Goal: Share content

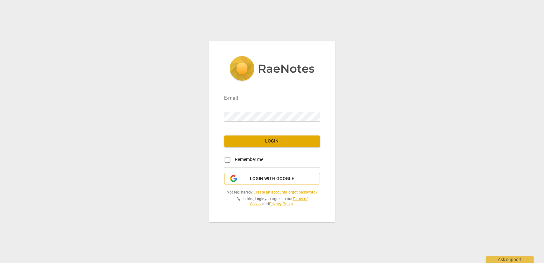
type input "[EMAIL_ADDRESS][DOMAIN_NAME]"
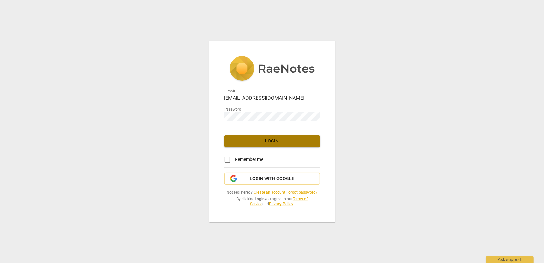
click at [278, 143] on span "Login" at bounding box center [272, 141] width 85 height 6
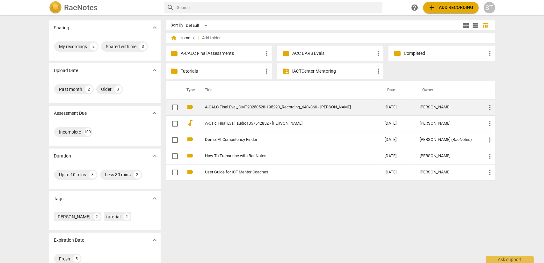
click at [306, 106] on link "A-CALC Final Eval_GMT20250528-195223_Recording_640x360 - [PERSON_NAME]" at bounding box center [283, 107] width 157 height 5
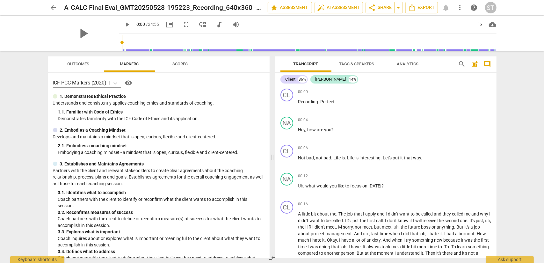
click at [461, 8] on span "more_vert" at bounding box center [461, 8] width 8 height 8
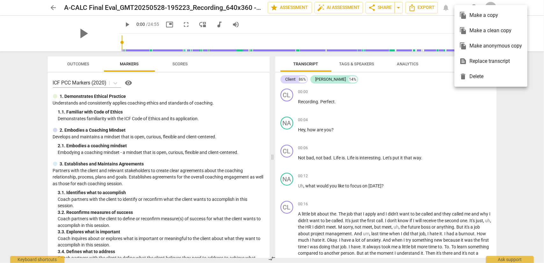
click at [398, 8] on div at bounding box center [272, 131] width 544 height 263
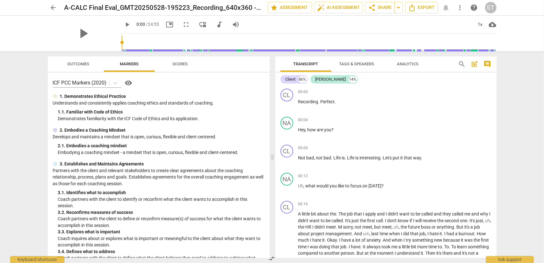
click at [398, 8] on span "arrow_drop_down" at bounding box center [399, 8] width 8 height 8
click at [372, 19] on span "Copy link" at bounding box center [378, 20] width 23 height 6
click at [399, 9] on span "arrow_drop_down" at bounding box center [399, 8] width 8 height 8
click at [383, 7] on span "share Share" at bounding box center [381, 8] width 24 height 8
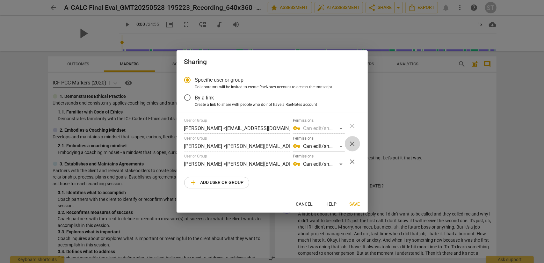
click at [351, 143] on span "close" at bounding box center [353, 144] width 8 height 8
radio input "false"
type input "[PERSON_NAME] <[PERSON_NAME][EMAIL_ADDRESS][DOMAIN_NAME]>"
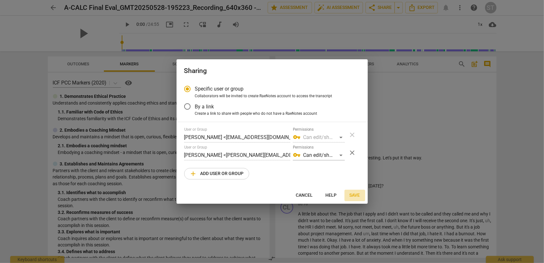
click at [354, 194] on span "Save" at bounding box center [355, 195] width 11 height 6
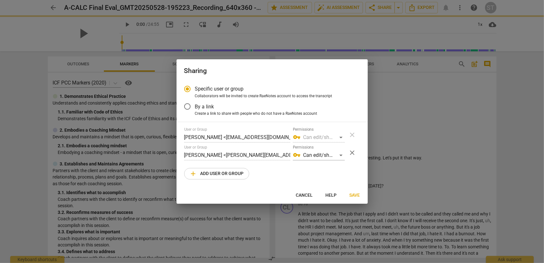
radio input "false"
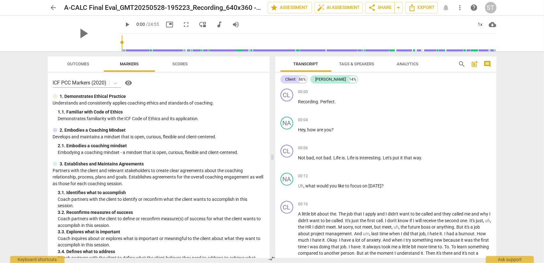
click at [53, 8] on span "arrow_back" at bounding box center [54, 8] width 8 height 8
